Goal: Transaction & Acquisition: Purchase product/service

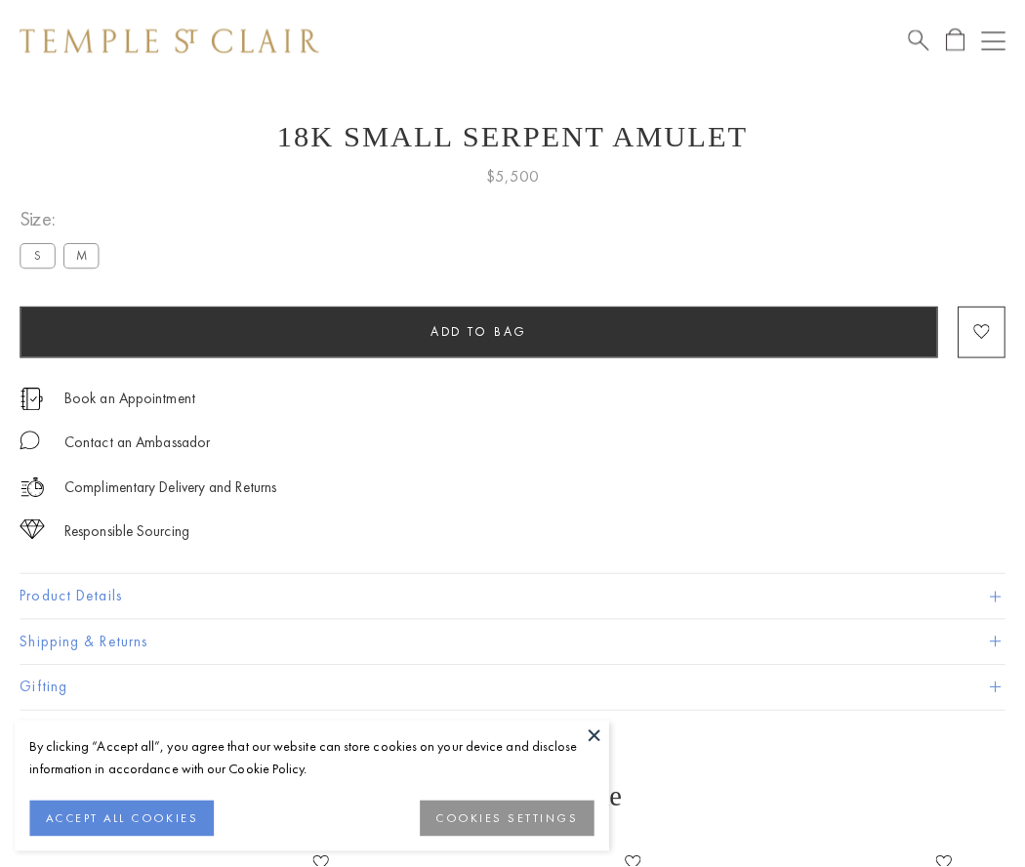
scroll to position [78, 0]
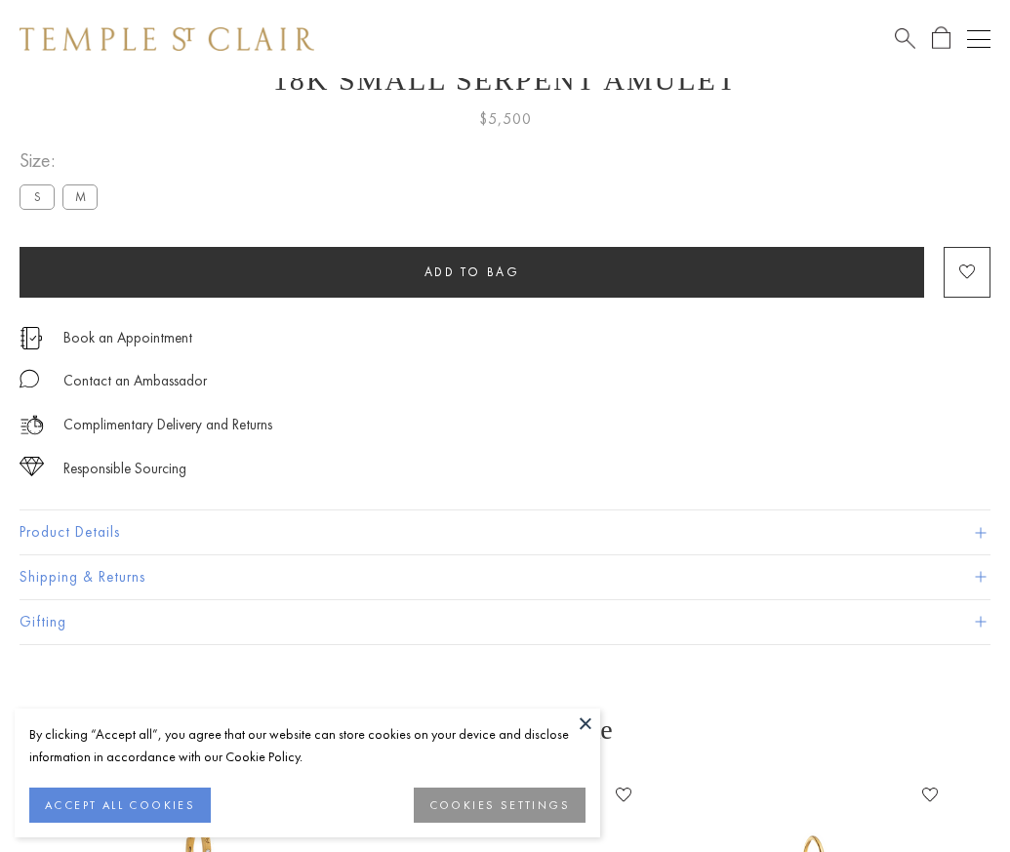
click at [471, 271] on span "Add to bag" at bounding box center [473, 272] width 96 height 17
